Goal: Information Seeking & Learning: Learn about a topic

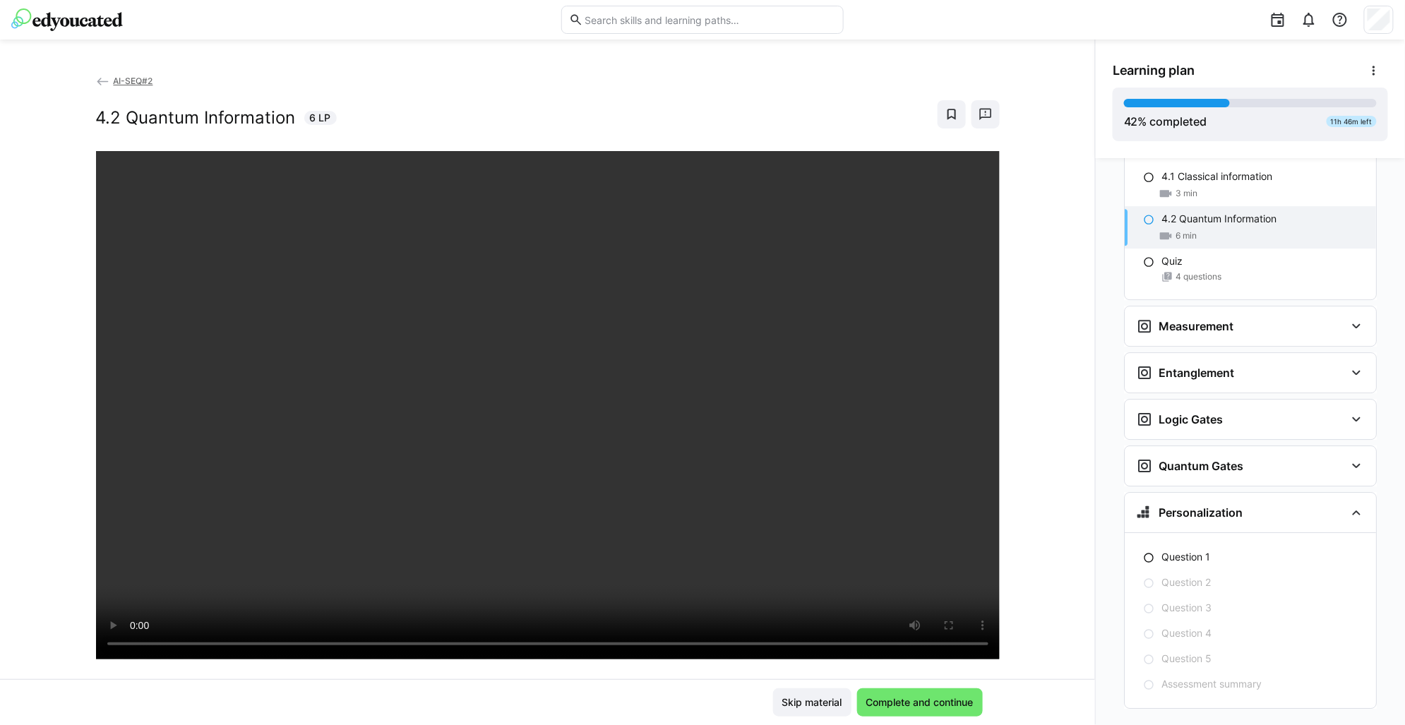
scroll to position [1774, 0]
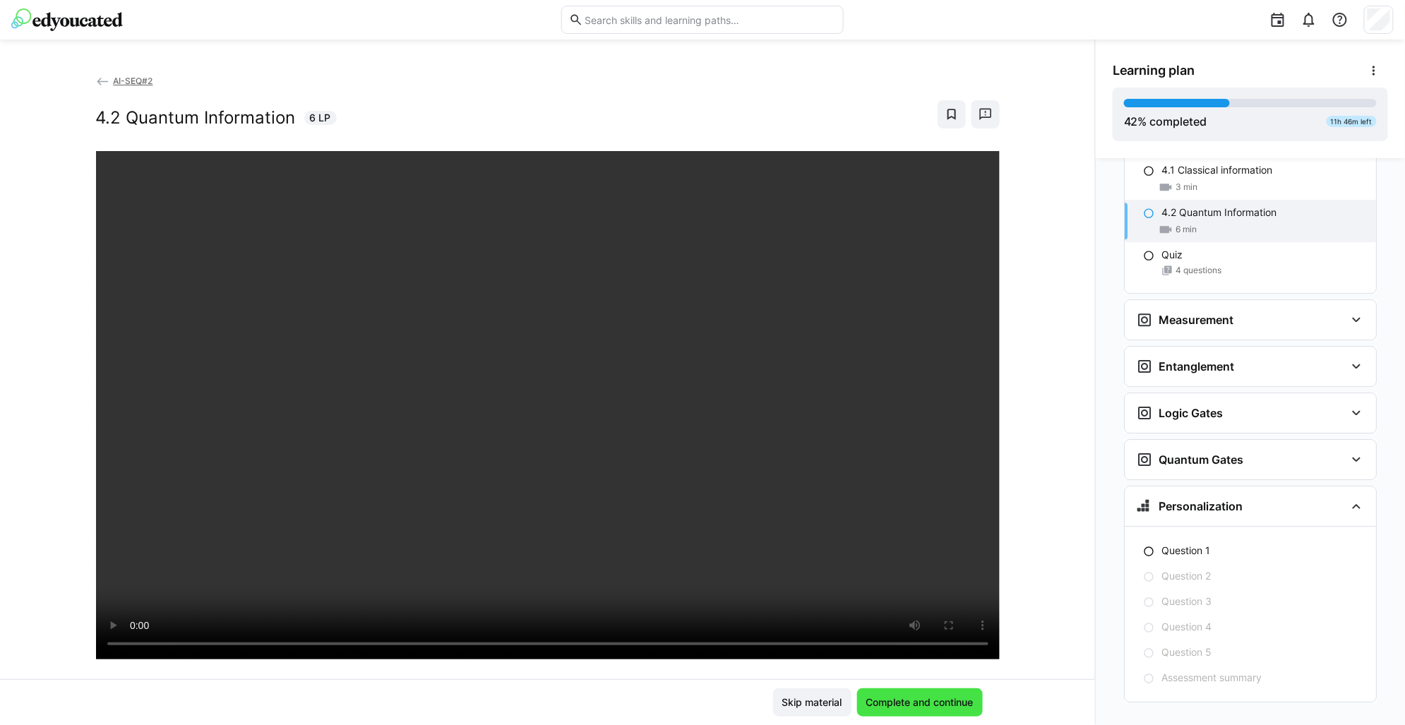
click at [959, 710] on span "Complete and continue" at bounding box center [920, 702] width 126 height 28
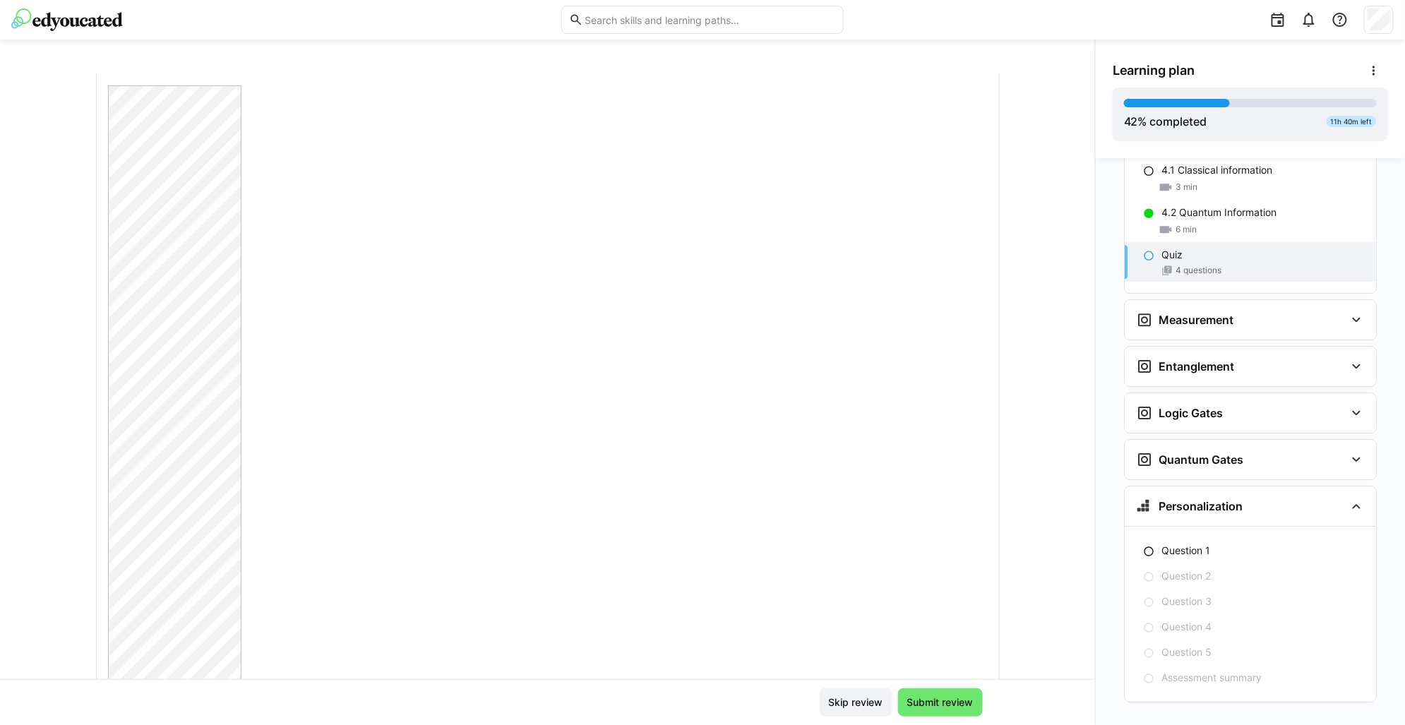
scroll to position [0, 0]
click at [116, 80] on span "AI-SEQ#2" at bounding box center [133, 81] width 40 height 11
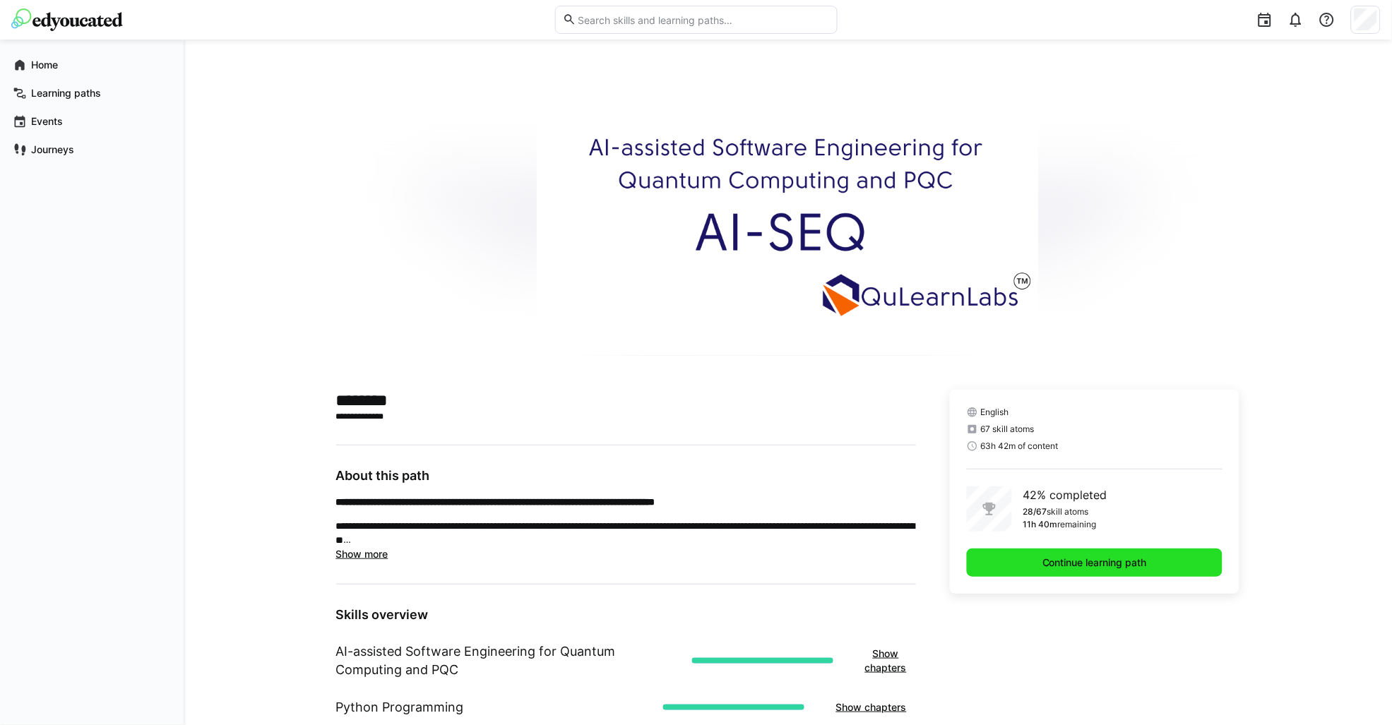
click at [1026, 558] on span "Continue learning path" at bounding box center [1095, 563] width 256 height 28
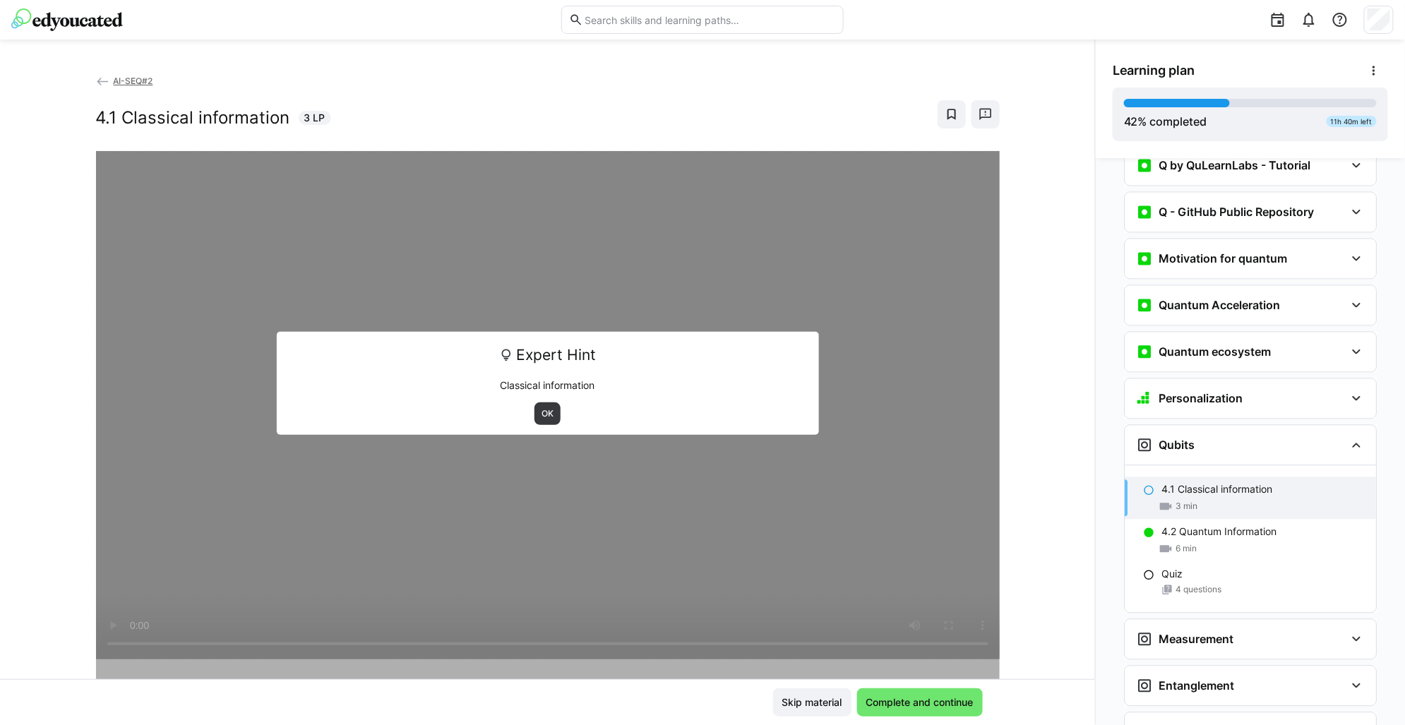
scroll to position [1260, 0]
click at [546, 414] on span "OK" at bounding box center [547, 413] width 15 height 11
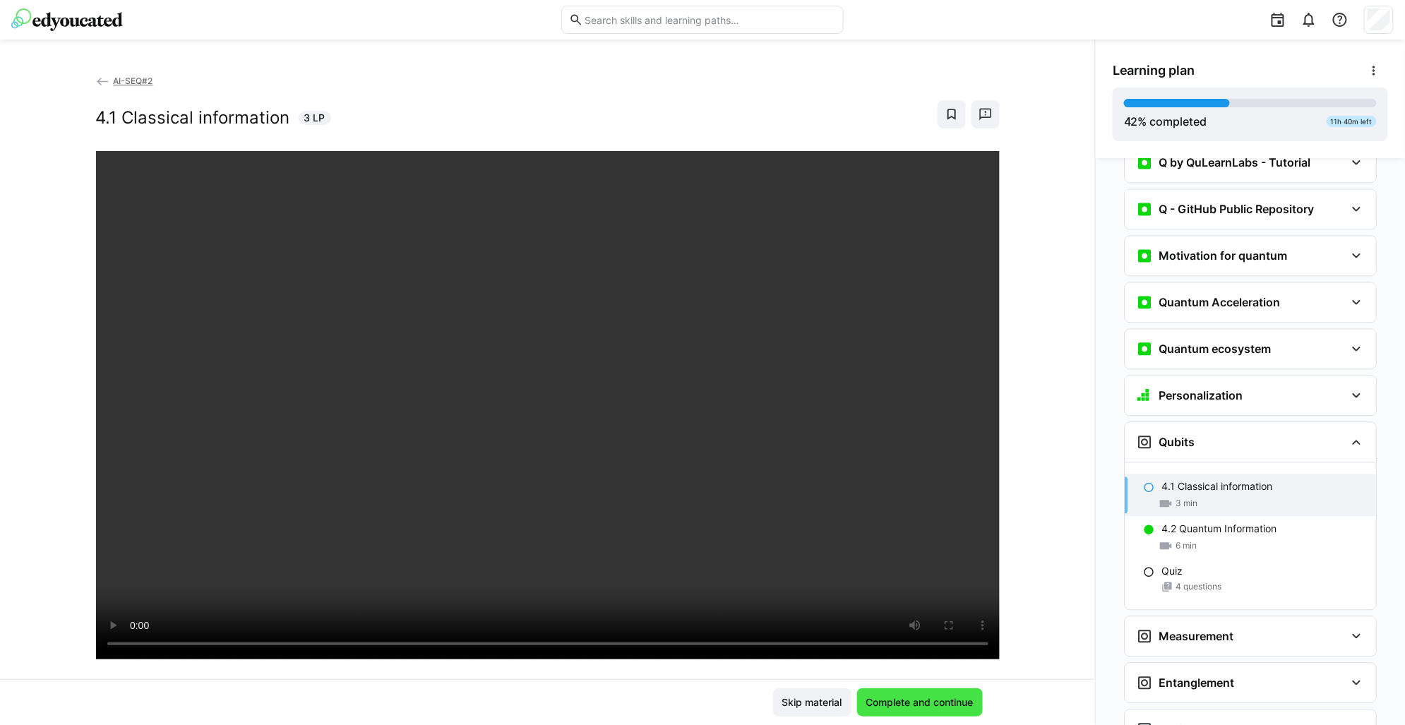
click at [920, 707] on span "Complete and continue" at bounding box center [920, 703] width 112 height 14
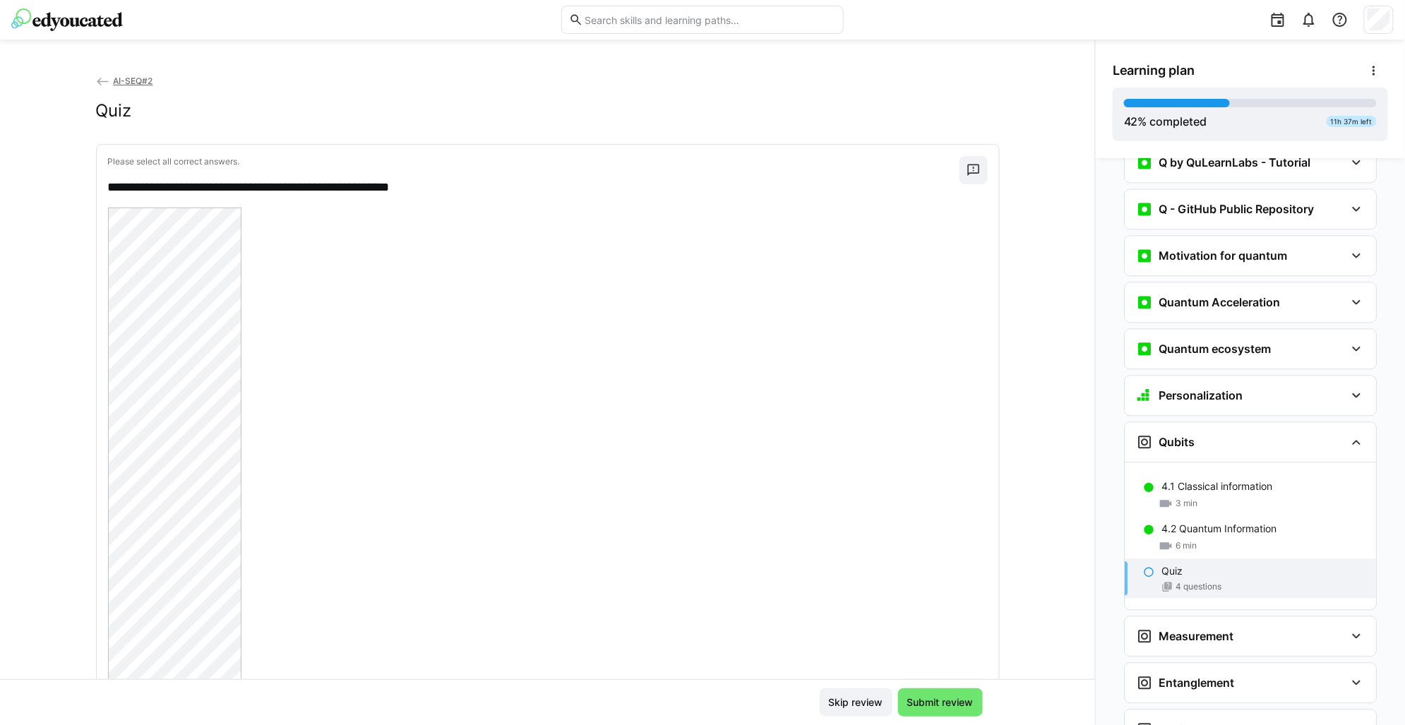
click at [133, 80] on span "AI-SEQ#2" at bounding box center [133, 81] width 40 height 11
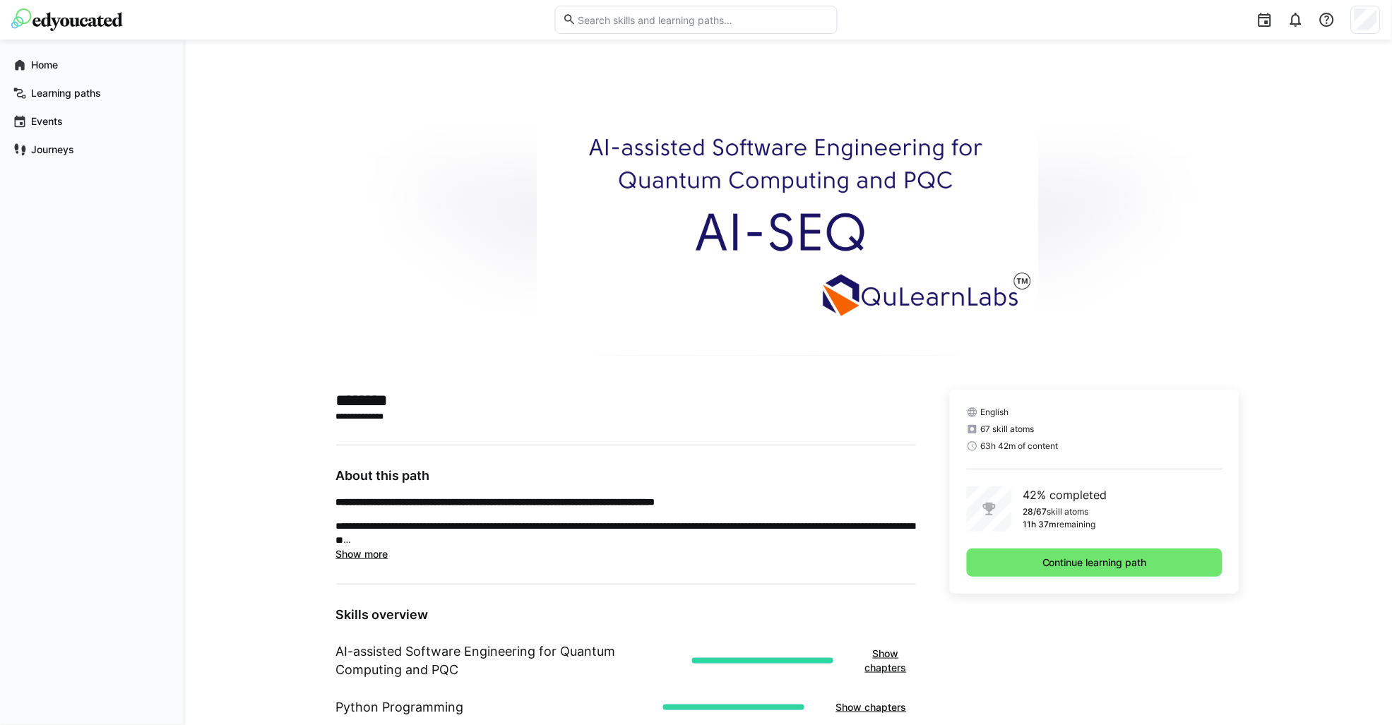
click at [1078, 576] on div "Continue learning path" at bounding box center [1095, 563] width 256 height 28
click at [1078, 568] on span "Continue learning path" at bounding box center [1094, 563] width 109 height 14
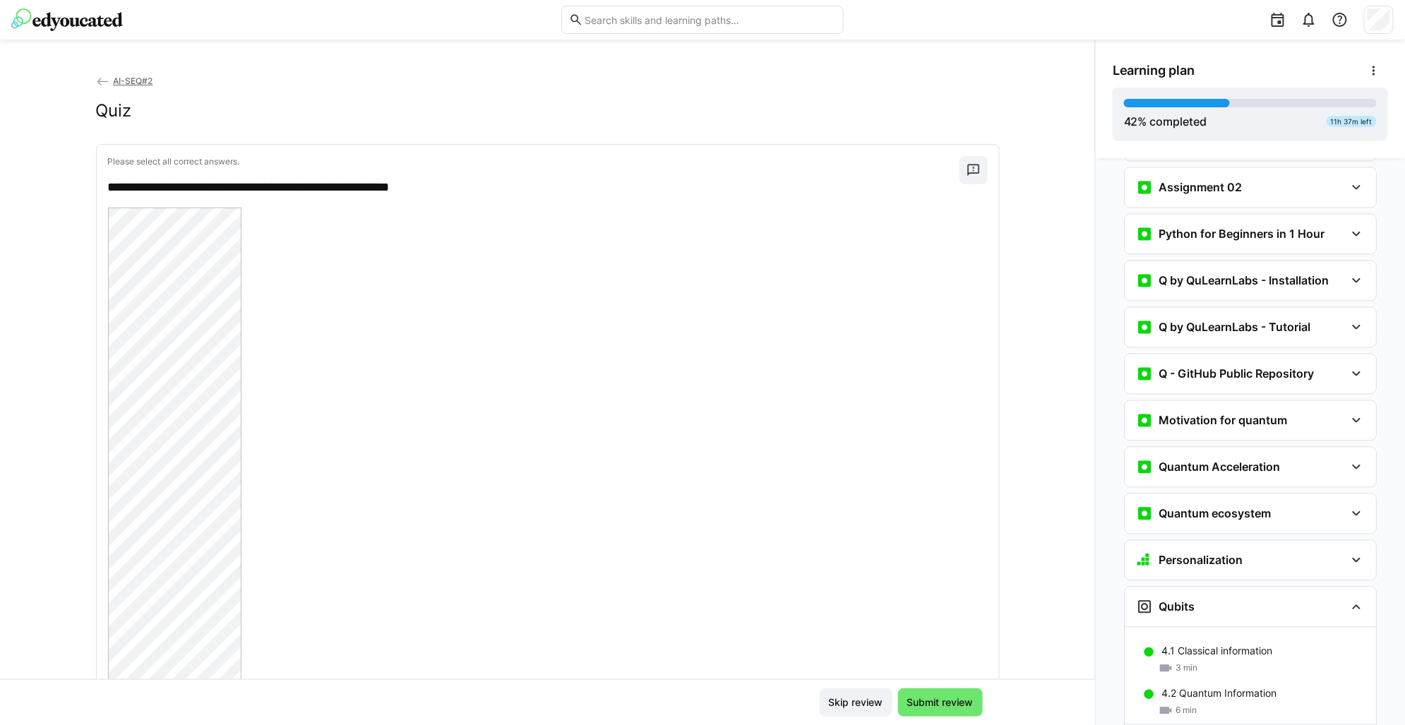
scroll to position [1260, 0]
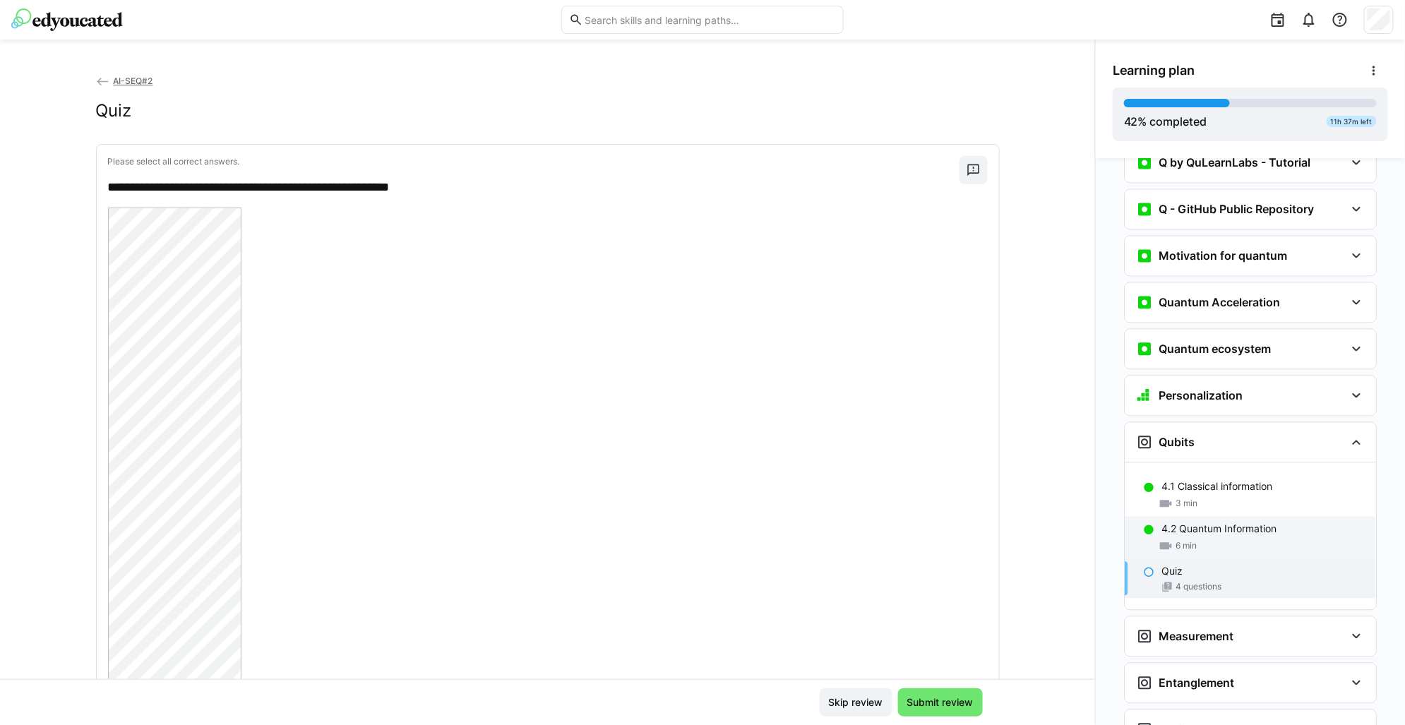
click at [1213, 523] on p "4.2 Quantum Information" at bounding box center [1219, 530] width 115 height 14
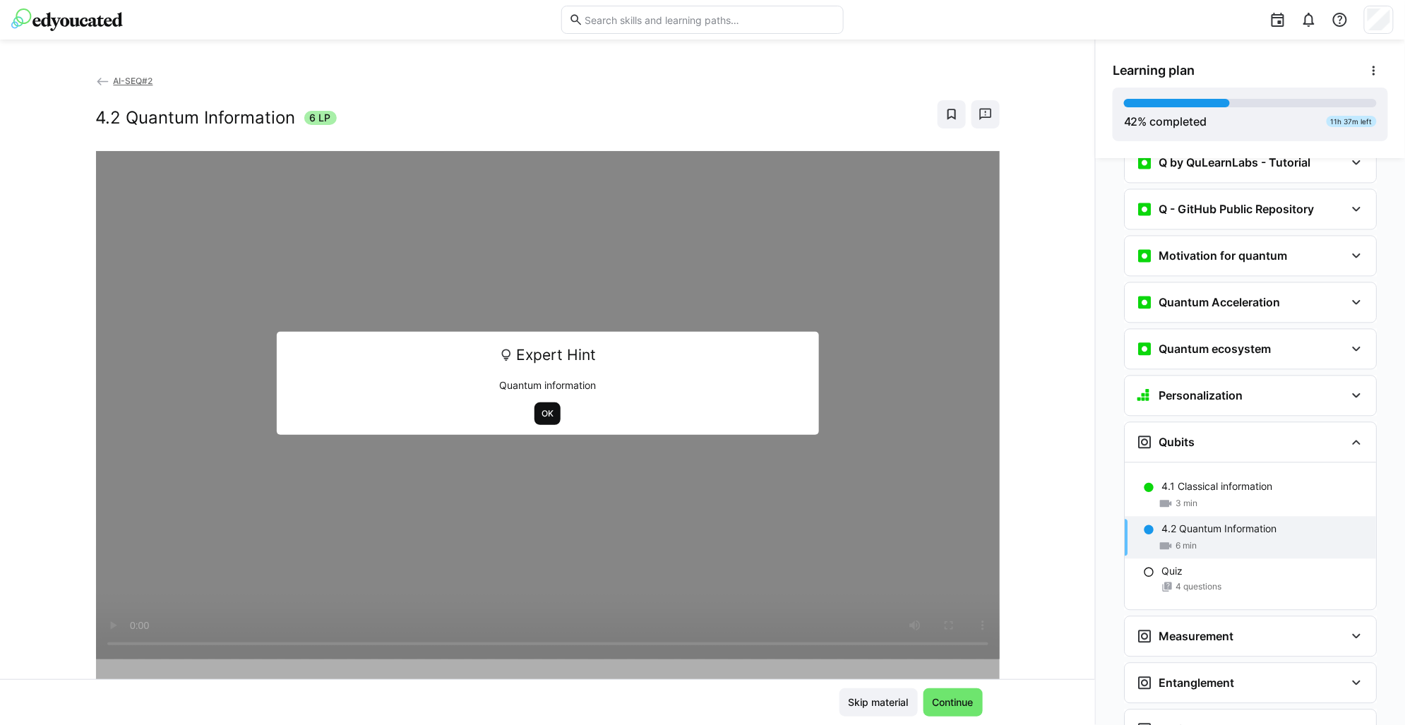
click at [535, 415] on span "OK" at bounding box center [548, 413] width 26 height 23
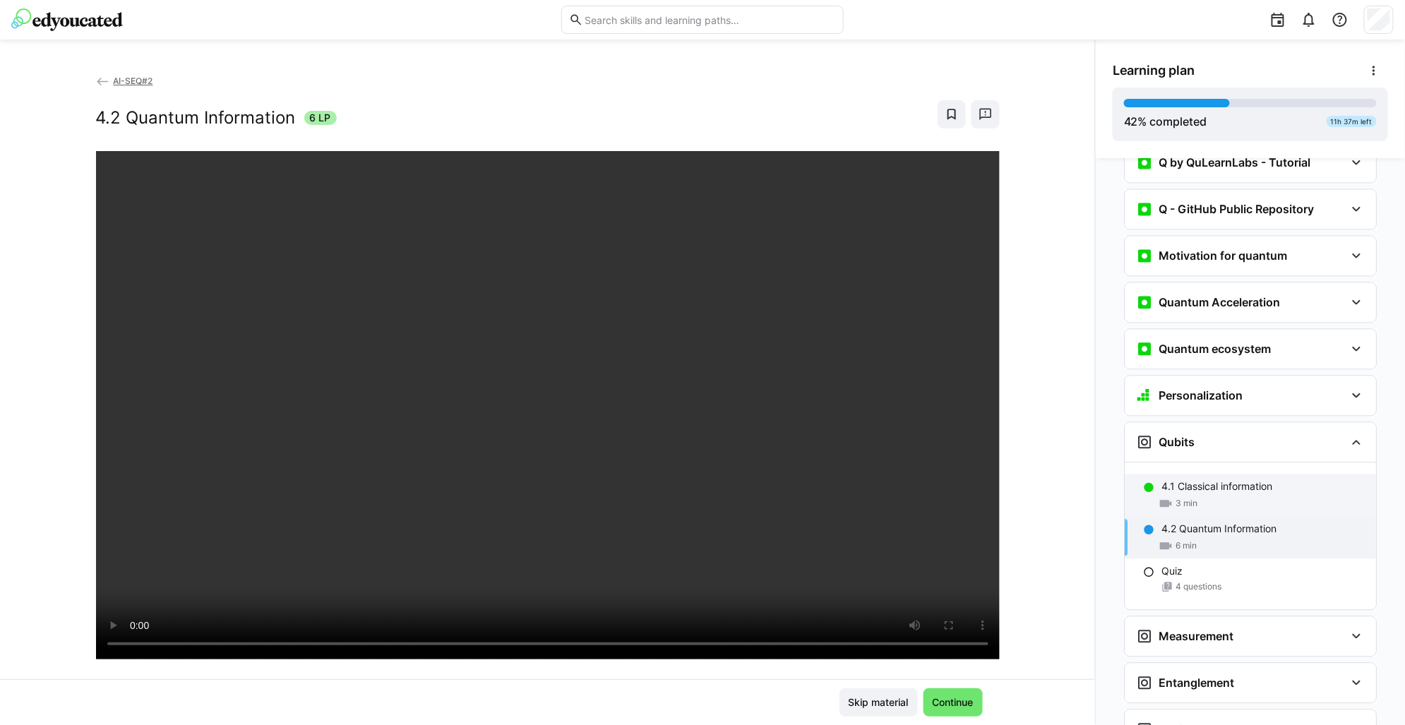
click at [1202, 475] on div "4.1 Classical information 3 min" at bounding box center [1250, 496] width 251 height 42
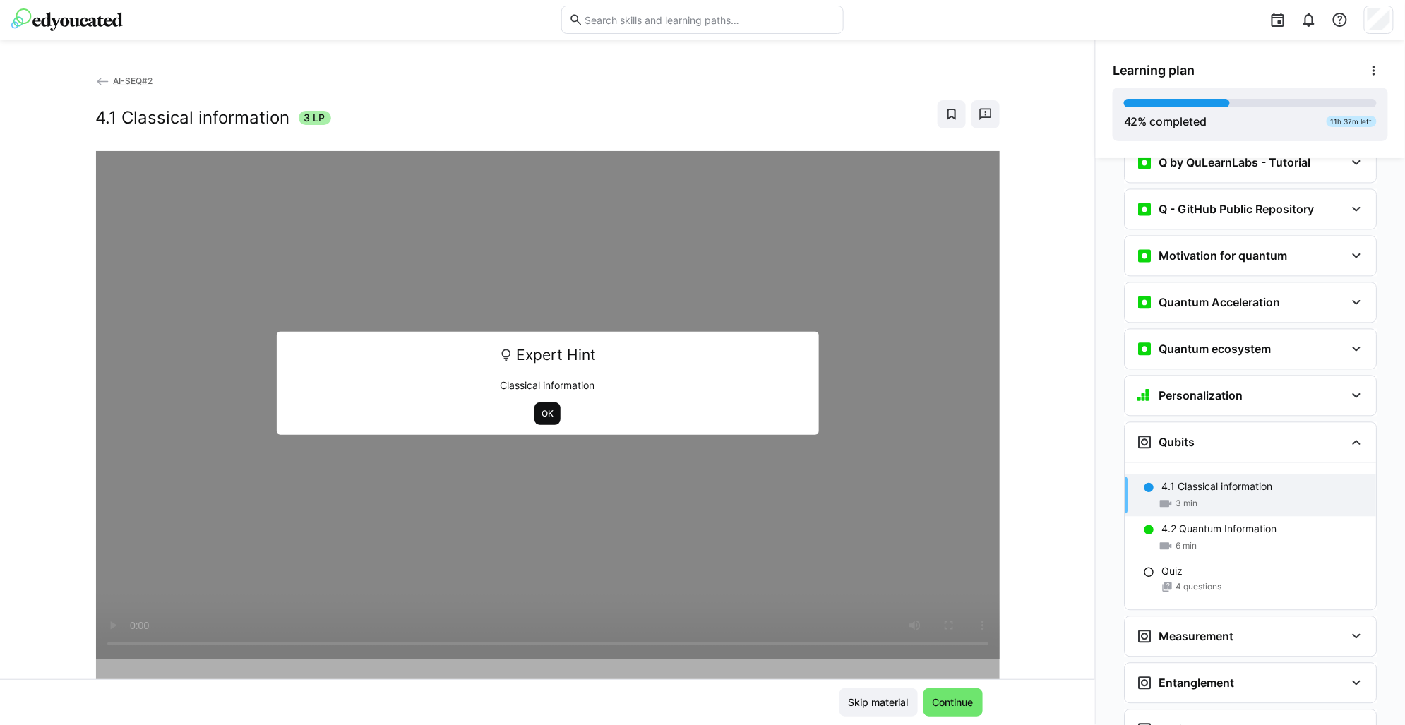
click at [542, 405] on span "OK" at bounding box center [548, 413] width 26 height 23
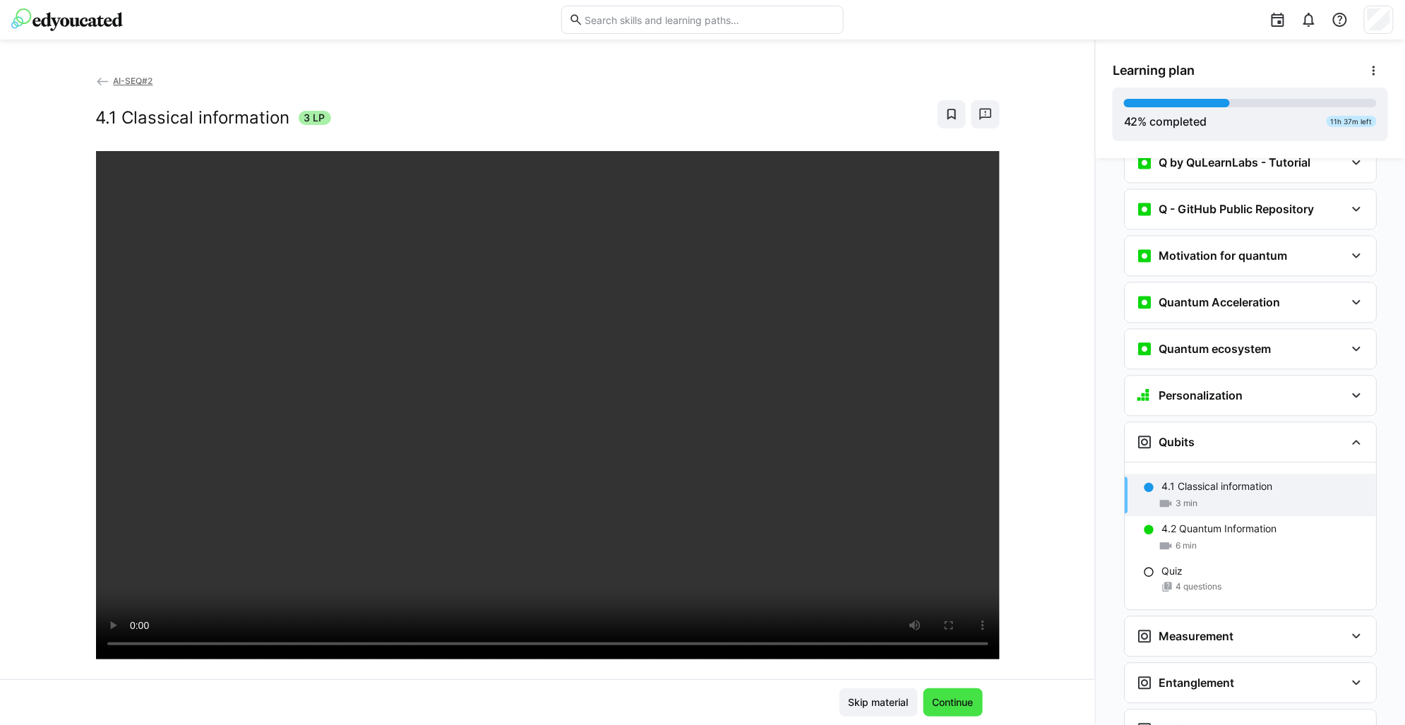
click at [953, 708] on span "Continue" at bounding box center [953, 703] width 45 height 14
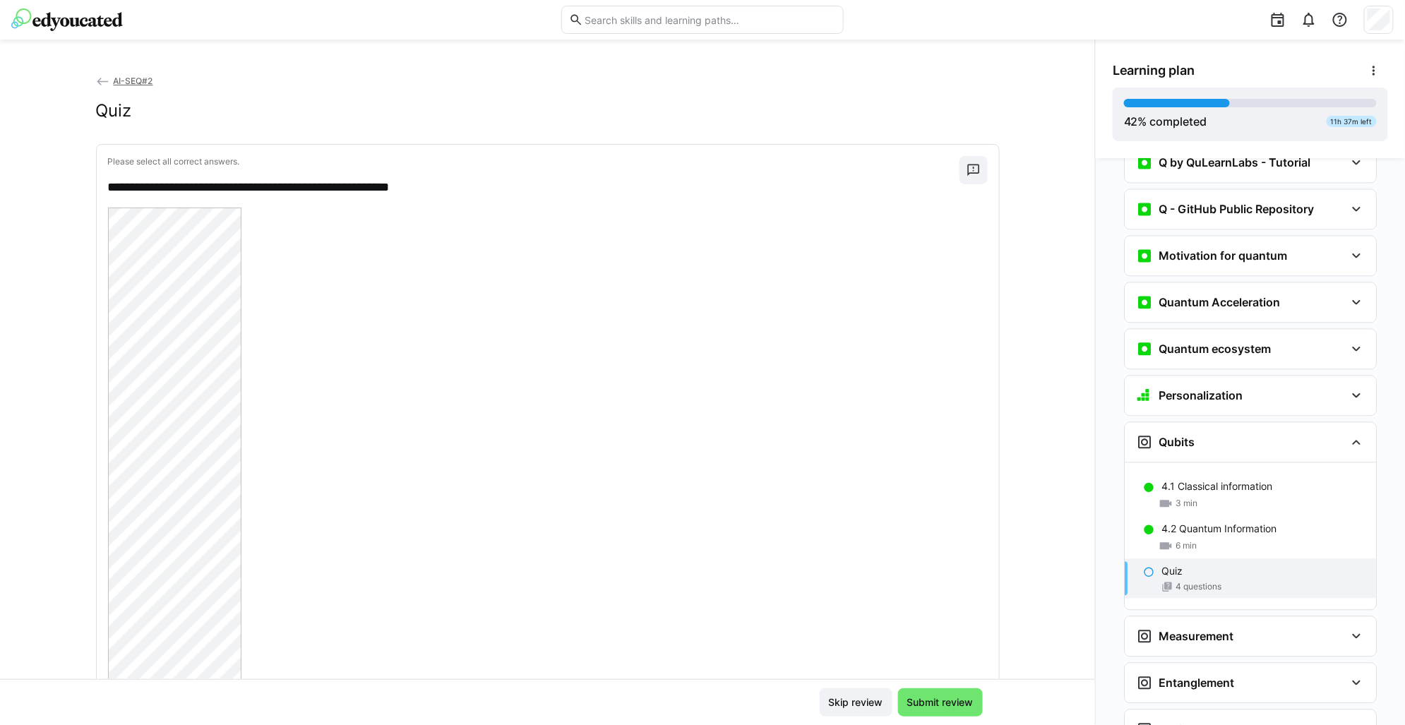
click at [125, 78] on span "AI-SEQ#2" at bounding box center [133, 81] width 40 height 11
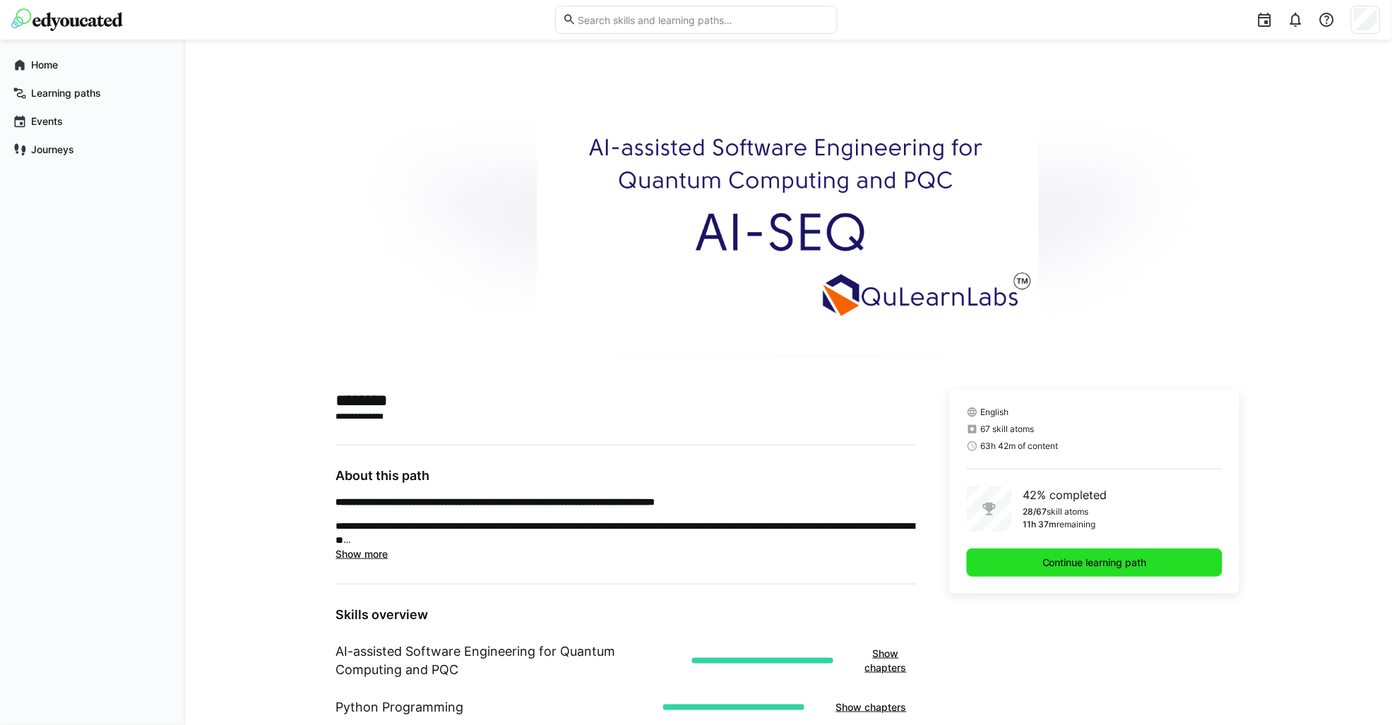
click at [1078, 559] on span "Continue learning path" at bounding box center [1094, 563] width 109 height 14
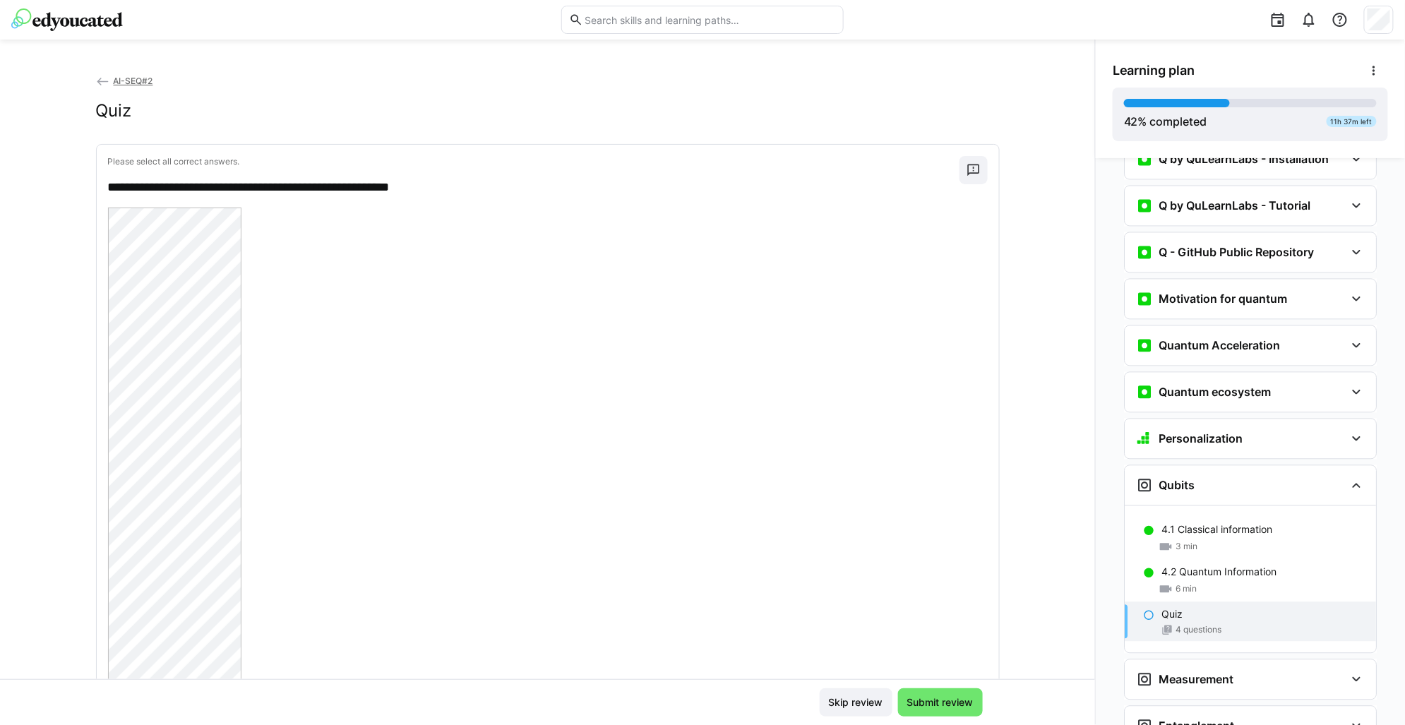
scroll to position [1260, 0]
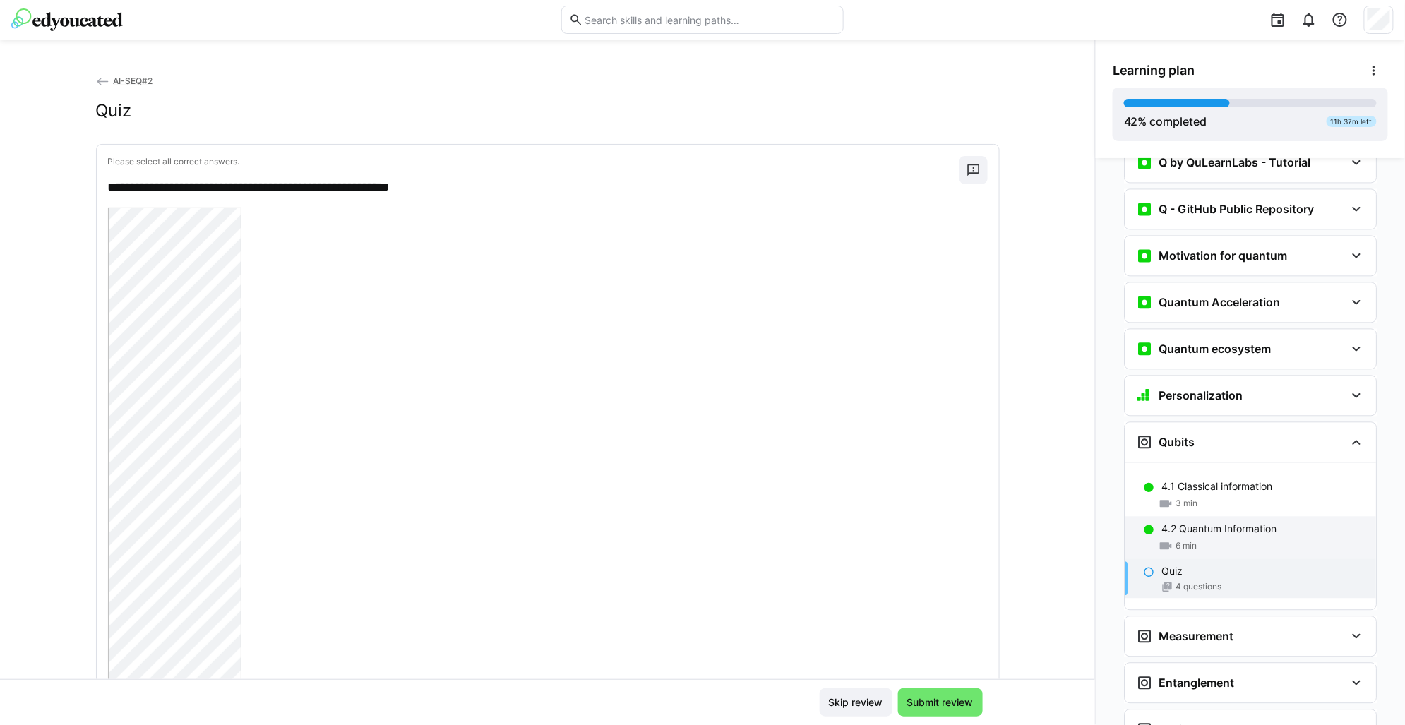
click at [1237, 517] on div "4.2 Quantum Information 6 min" at bounding box center [1250, 538] width 251 height 42
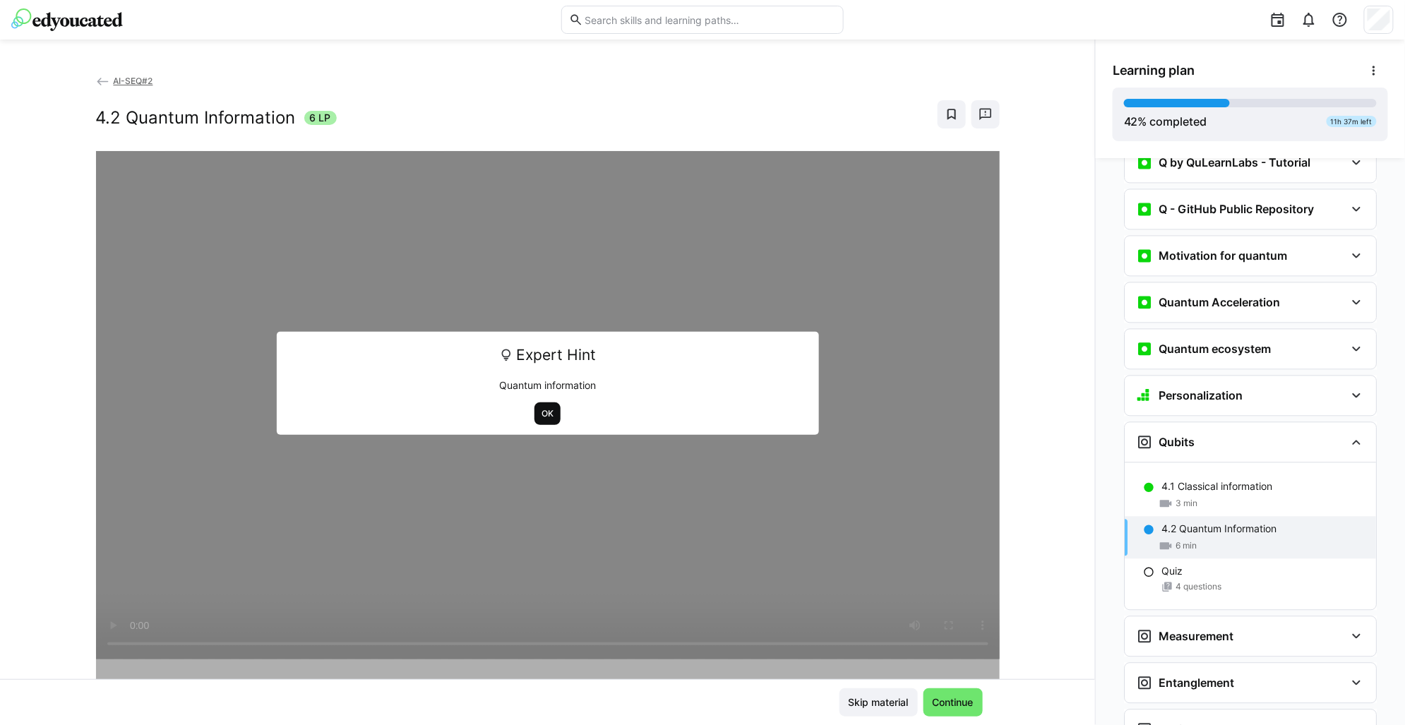
click at [551, 417] on span "OK" at bounding box center [548, 413] width 26 height 23
